Goal: Information Seeking & Learning: Learn about a topic

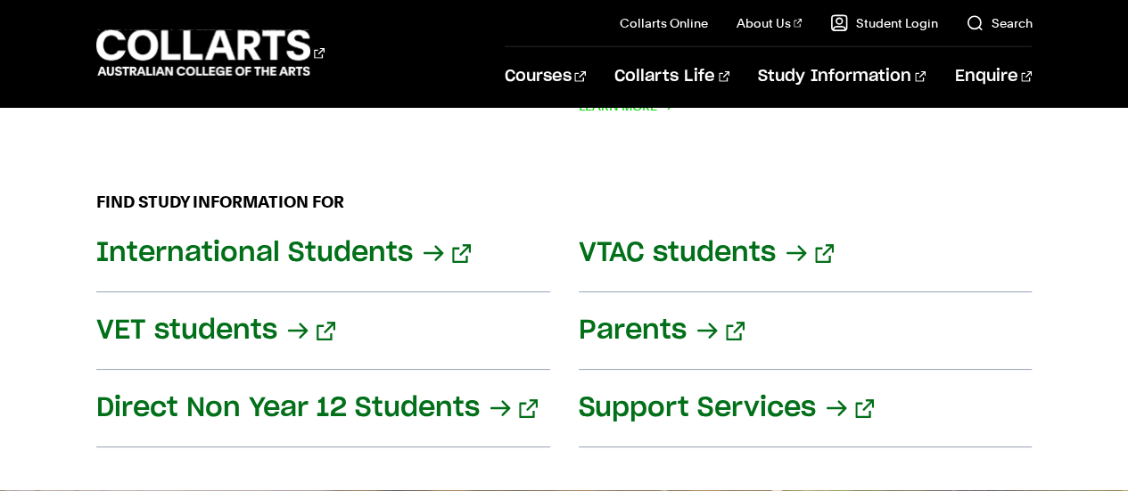
scroll to position [2513, 0]
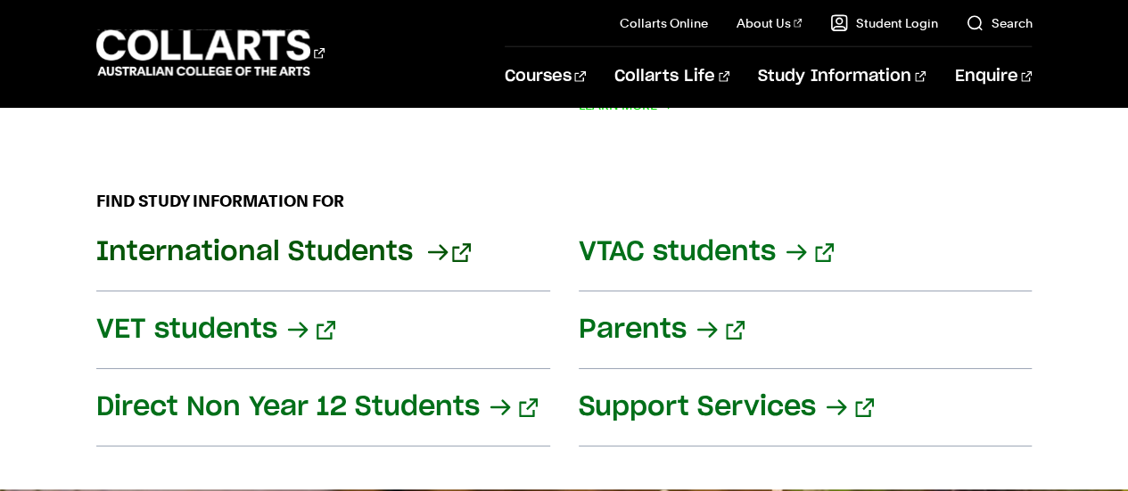
click at [284, 225] on link "International Students" at bounding box center [323, 253] width 454 height 78
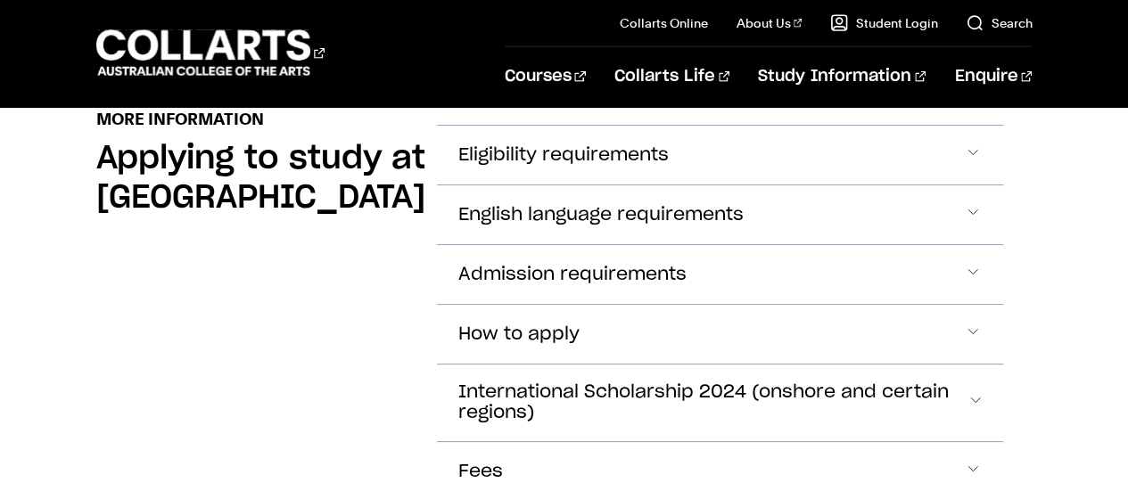
scroll to position [2097, 0]
click at [972, 175] on button "Eligibility requirements" at bounding box center [720, 154] width 567 height 59
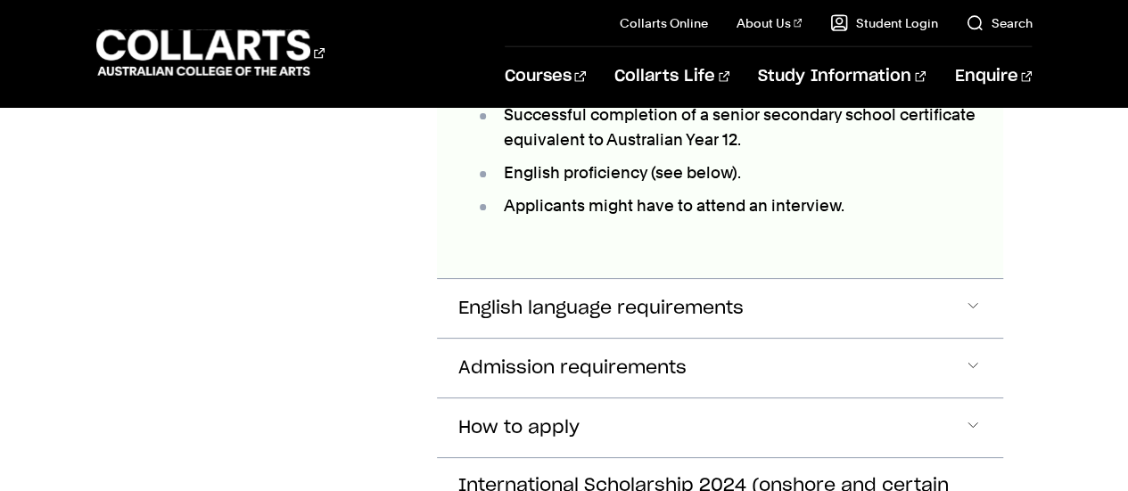
scroll to position [2372, 0]
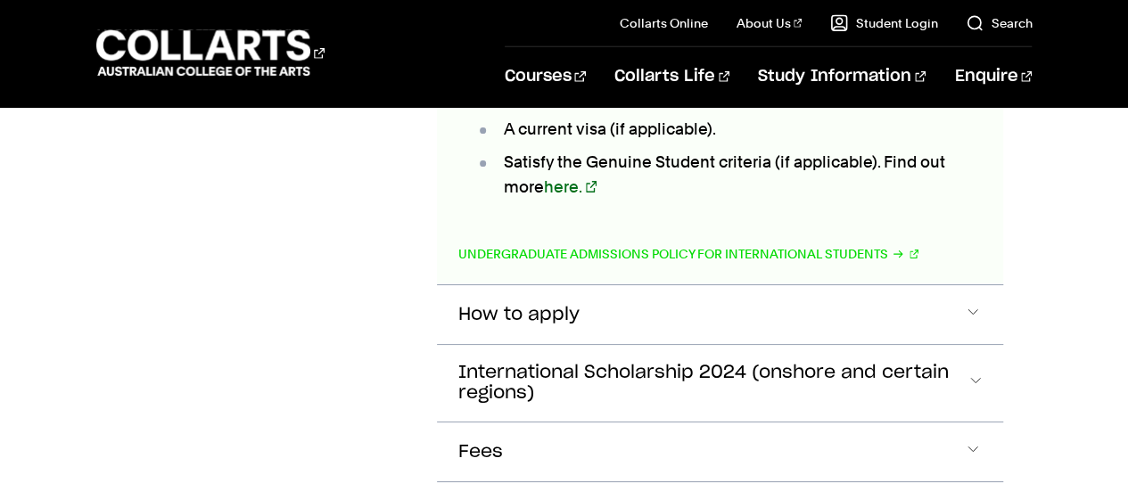
scroll to position [2936, 0]
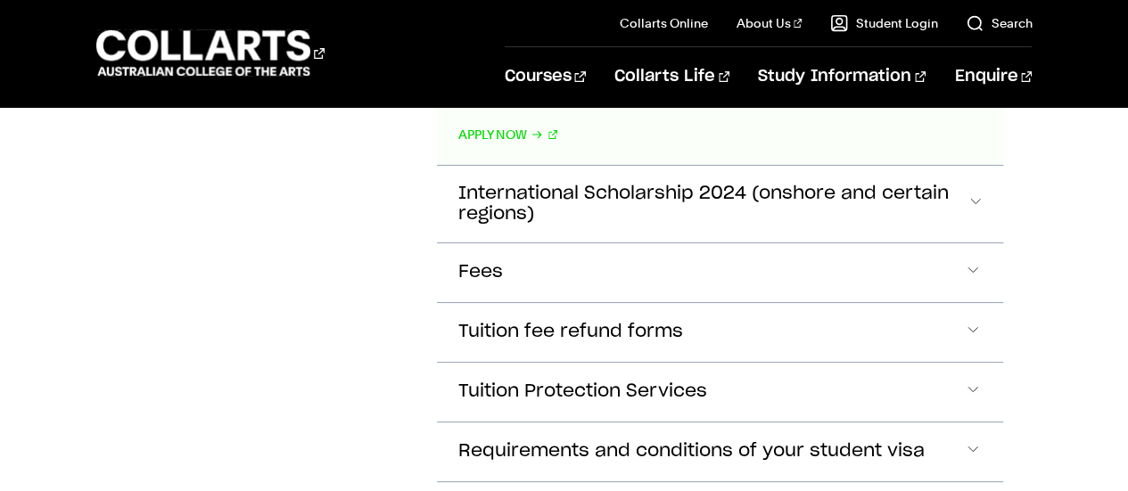
scroll to position [3685, 0]
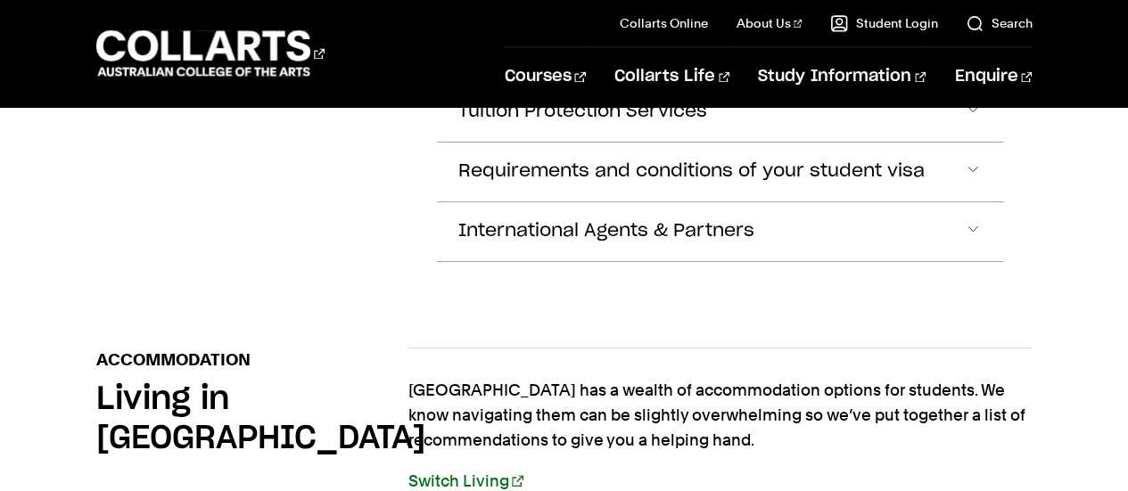
scroll to position [4876, 0]
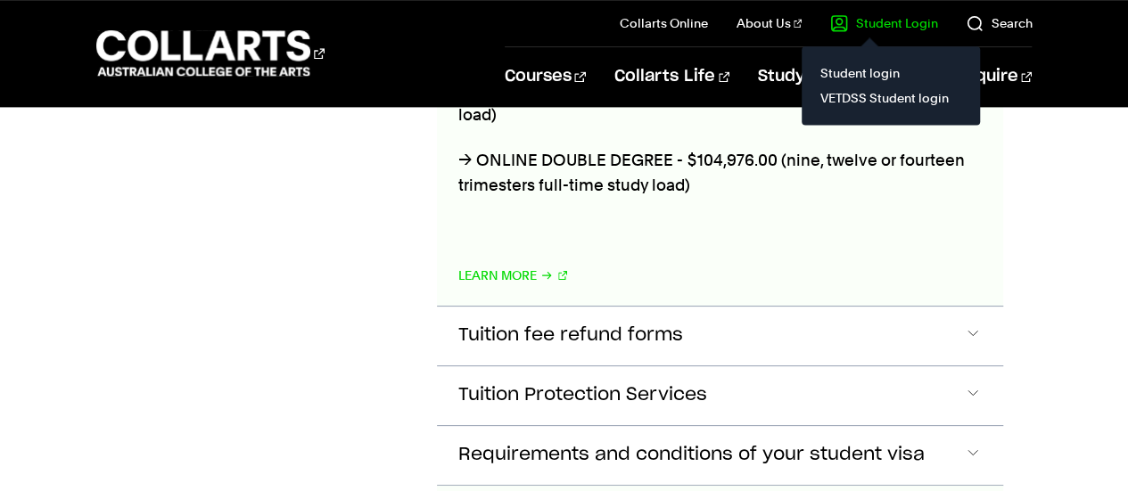
scroll to position [4605, 0]
